Goal: Information Seeking & Learning: Learn about a topic

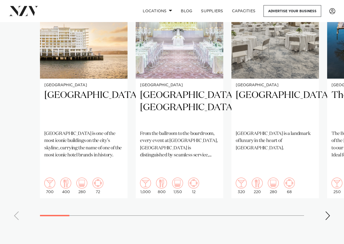
scroll to position [393, 0]
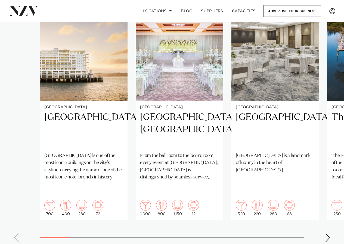
drag, startPoint x: 347, startPoint y: 9, endPoint x: 347, endPoint y: 20, distance: 11.7
click at [327, 233] on div "Next slide" at bounding box center [327, 237] width 5 height 9
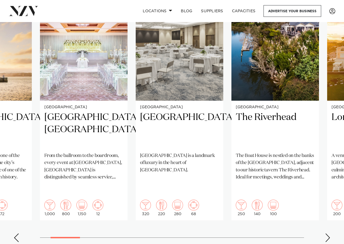
click at [326, 233] on div "Next slide" at bounding box center [327, 237] width 5 height 9
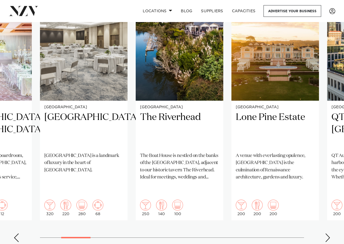
click at [326, 233] on div "Next slide" at bounding box center [327, 237] width 5 height 9
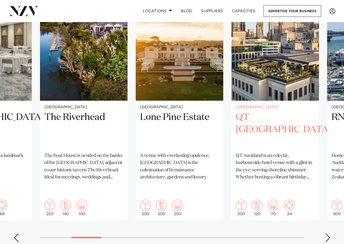
click at [266, 111] on h2 "QT Auckland" at bounding box center [275, 129] width 79 height 37
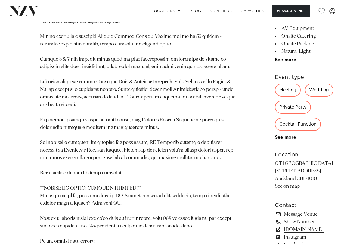
scroll to position [410, 0]
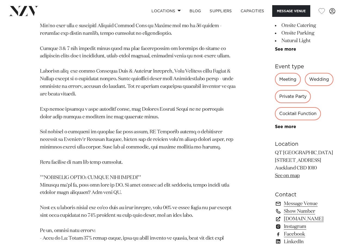
click at [305, 86] on div "Wedding" at bounding box center [319, 79] width 29 height 13
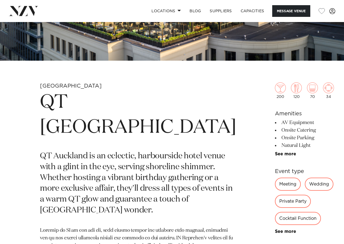
scroll to position [99, 0]
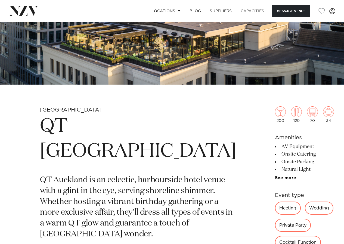
click at [257, 10] on link "Capacities" at bounding box center [252, 11] width 32 height 12
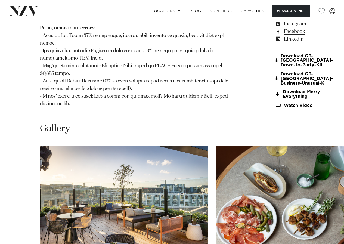
scroll to position [615, 0]
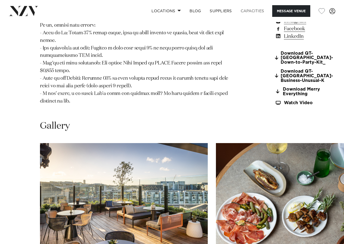
click at [250, 11] on link "Capacities" at bounding box center [252, 11] width 32 height 12
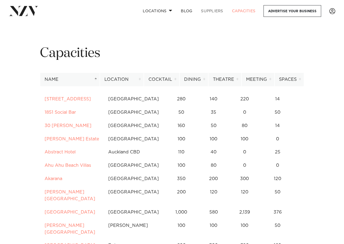
click at [212, 11] on link "SUPPLIERS" at bounding box center [211, 11] width 31 height 12
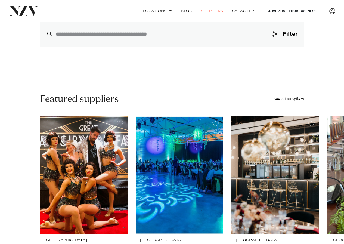
scroll to position [25, 0]
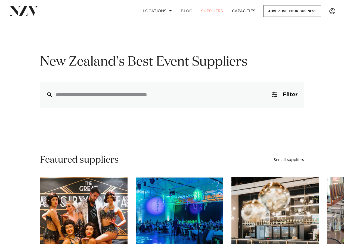
click at [189, 11] on link "BLOG" at bounding box center [186, 11] width 20 height 12
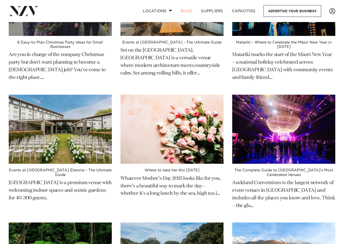
scroll to position [215, 0]
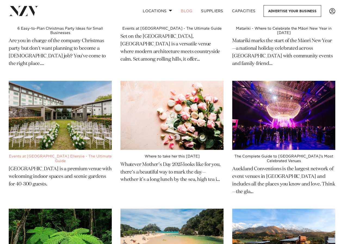
click at [55, 153] on div "Events at Novotel Auckland Ellerslie - The Ultimate Guide Novotel Auckland Elle…" at bounding box center [60, 172] width 112 height 45
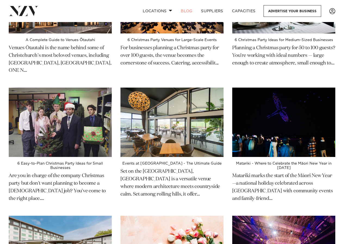
scroll to position [0, 0]
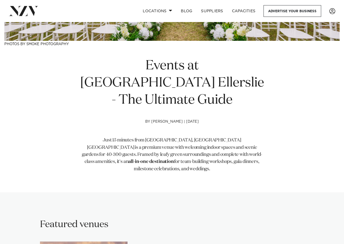
scroll to position [103, 0]
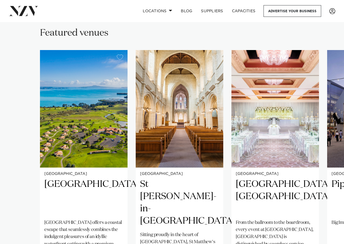
scroll to position [449, 0]
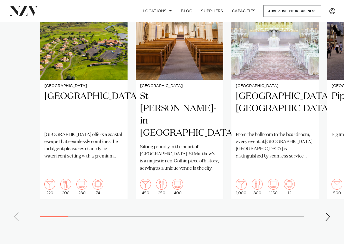
drag, startPoint x: 346, startPoint y: 7, endPoint x: 346, endPoint y: 18, distance: 11.1
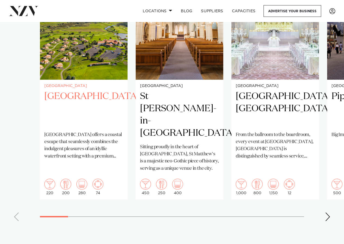
click at [74, 90] on h2 "[GEOGRAPHIC_DATA]" at bounding box center [83, 108] width 79 height 37
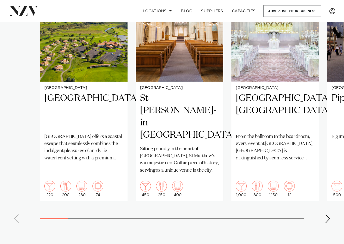
click at [327, 214] on div "Next slide" at bounding box center [327, 218] width 5 height 9
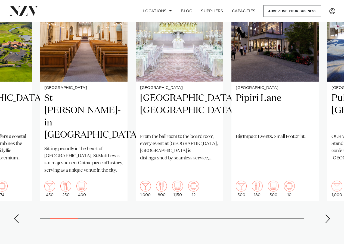
click at [327, 214] on div "Next slide" at bounding box center [327, 218] width 5 height 9
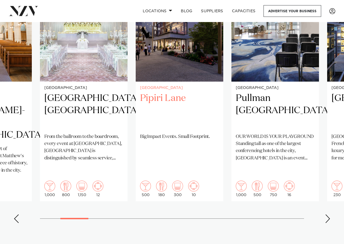
click at [168, 92] on h2 "Pipiri Lane" at bounding box center [179, 110] width 79 height 37
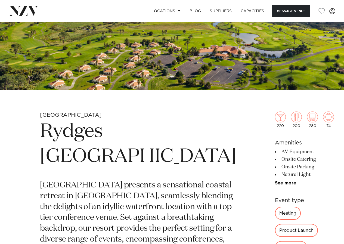
scroll to position [125, 0]
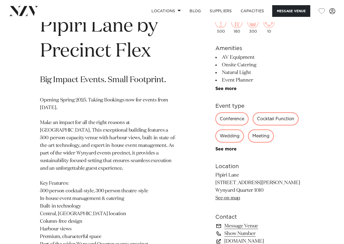
scroll to position [200, 0]
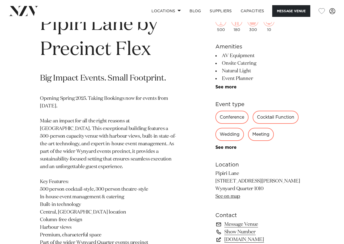
click at [227, 133] on div "Wedding" at bounding box center [229, 134] width 29 height 13
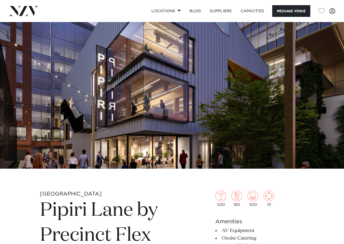
scroll to position [11, 0]
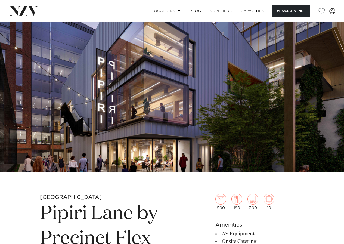
click at [166, 11] on link "Locations" at bounding box center [166, 11] width 38 height 12
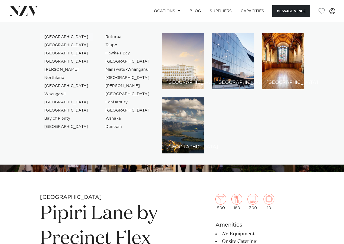
click at [57, 37] on link "[GEOGRAPHIC_DATA]" at bounding box center [66, 37] width 53 height 8
